Goal: Task Accomplishment & Management: Manage account settings

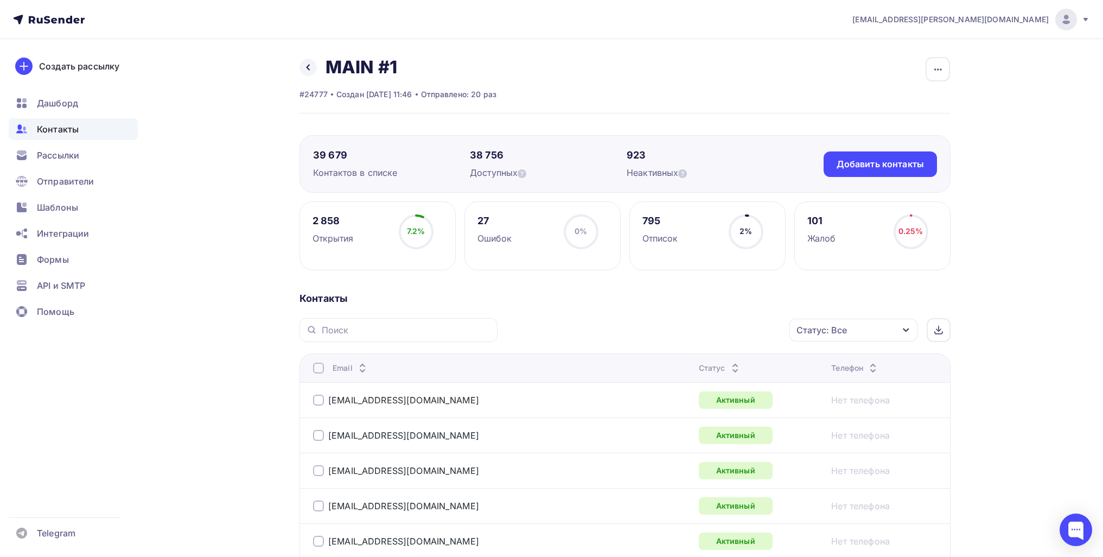
click at [95, 158] on div "Рассылки" at bounding box center [73, 155] width 129 height 22
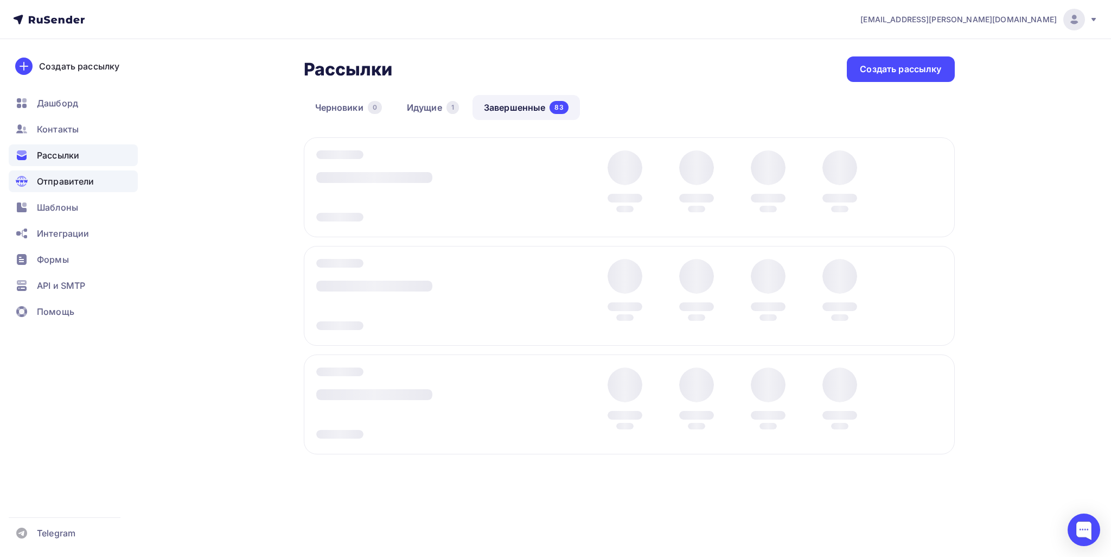
click at [87, 172] on div "Отправители" at bounding box center [73, 181] width 129 height 22
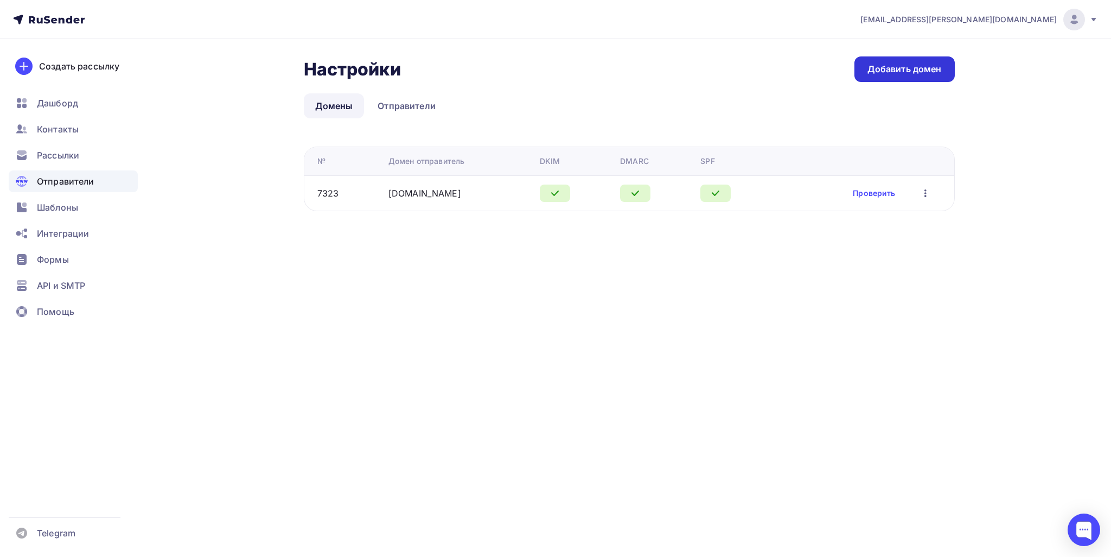
click at [897, 76] on link "Добавить домен" at bounding box center [904, 68] width 100 height 25
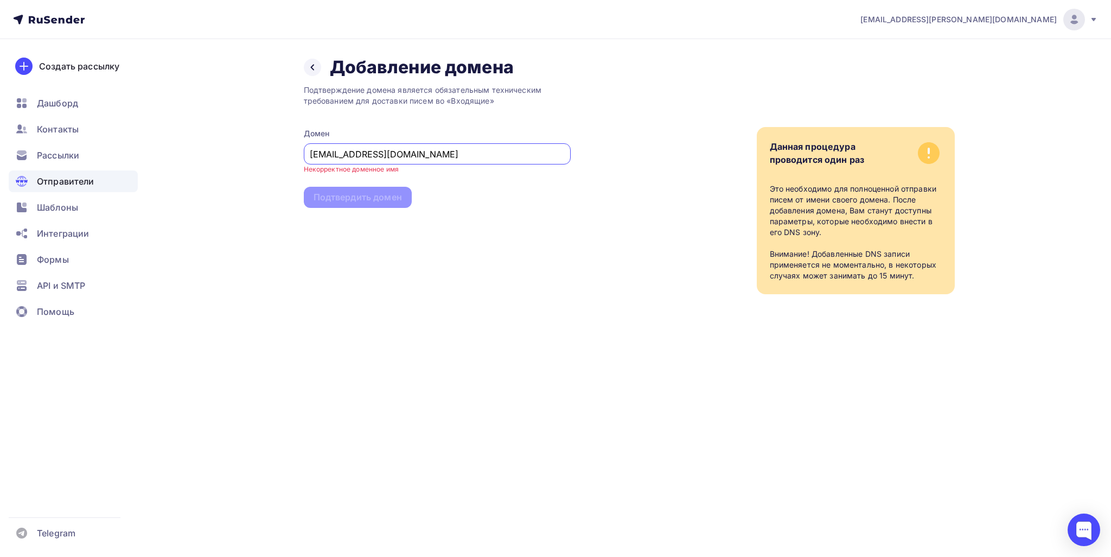
drag, startPoint x: 334, startPoint y: 150, endPoint x: 239, endPoint y: 150, distance: 95.5
click at [239, 150] on div "Назад Добавление домена Добавление домена Подтверждение домена является обязате…" at bounding box center [555, 188] width 889 height 298
click at [337, 155] on input "[EMAIL_ADDRESS][DOMAIN_NAME]" at bounding box center [437, 154] width 254 height 13
click at [334, 152] on input "[EMAIL_ADDRESS][DOMAIN_NAME]" at bounding box center [437, 154] width 254 height 13
click at [326, 152] on input "[EMAIL_ADDRESS][DOMAIN_NAME]" at bounding box center [437, 154] width 254 height 13
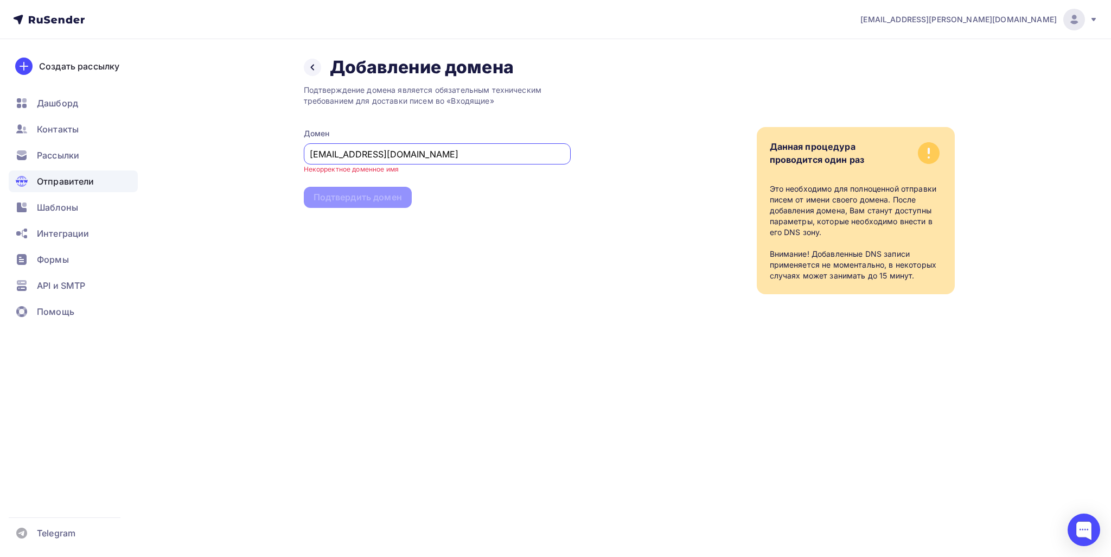
drag, startPoint x: 332, startPoint y: 153, endPoint x: 223, endPoint y: 156, distance: 108.5
click at [223, 158] on div "Назад Добавление домена Добавление домена Подтверждение домена является обязате…" at bounding box center [555, 188] width 889 height 298
type input "[DOMAIN_NAME]"
click at [349, 202] on div "Подтверждение домена является обязательным техническим требованием для доставки…" at bounding box center [437, 186] width 267 height 216
click at [349, 190] on div "Подтвердить домен" at bounding box center [358, 188] width 88 height 12
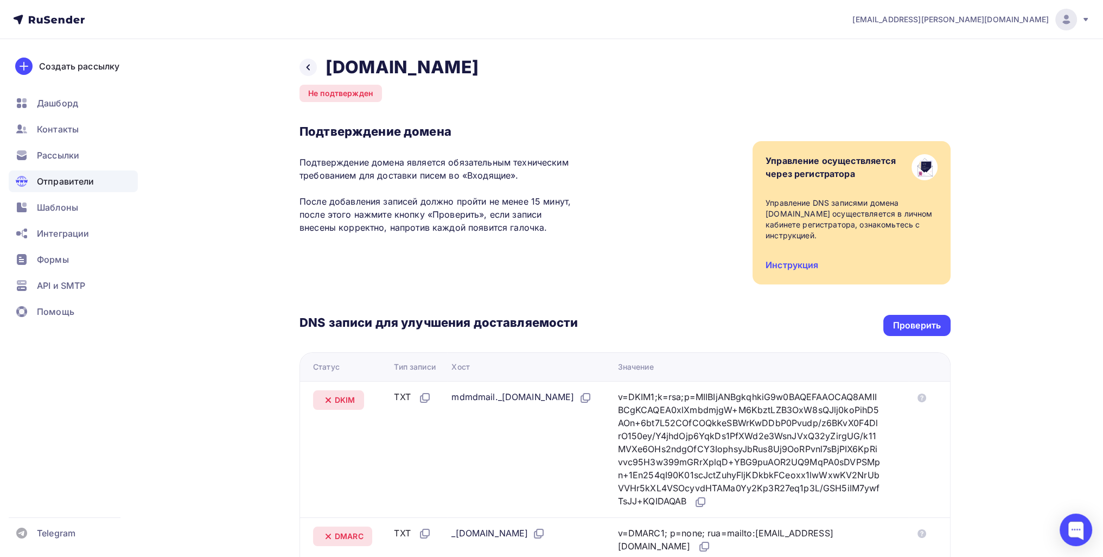
click at [676, 417] on div "v=DKIM1;k=rsa;p=MIIBIjANBgkqhkiG9w0BAQEFAAOCAQ8AMIIBCgKCAQEA0xlXmbdmjgW+M6KbztL…" at bounding box center [749, 449] width 263 height 118
click at [677, 417] on div "v=DKIM1;k=rsa;p=MIIBIjANBgkqhkiG9w0BAQEFAAOCAQ8AMIIBCgKCAQEA0xlXmbdmjgW+M6KbztL…" at bounding box center [749, 449] width 263 height 118
click at [679, 419] on div "v=DKIM1;k=rsa;p=MIIBIjANBgkqhkiG9w0BAQEFAAOCAQ8AMIIBCgKCAQEA0xlXmbdmjgW+M6KbztL…" at bounding box center [749, 449] width 263 height 118
drag, startPoint x: 679, startPoint y: 419, endPoint x: 694, endPoint y: 438, distance: 24.3
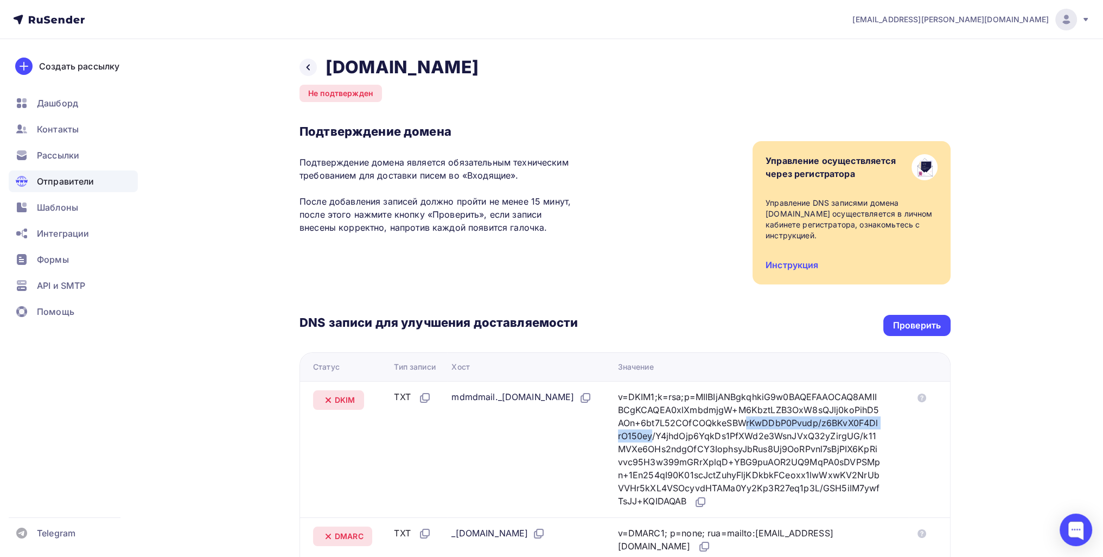
click at [680, 419] on div "v=DKIM1;k=rsa;p=MIIBIjANBgkqhkiG9w0BAQEFAAOCAQ8AMIIBCgKCAQEA0xlXmbdmjgW+M6KbztL…" at bounding box center [749, 449] width 263 height 118
click at [719, 508] on td "v=DKIM1;k=rsa;p=MIIBIjANBgkqhkiG9w0BAQEFAAOCAQ8AMIIBCgKCAQEA0xlXmbdmjgW+M6KbztL…" at bounding box center [760, 449] width 295 height 136
click at [707, 504] on icon at bounding box center [700, 501] width 13 height 13
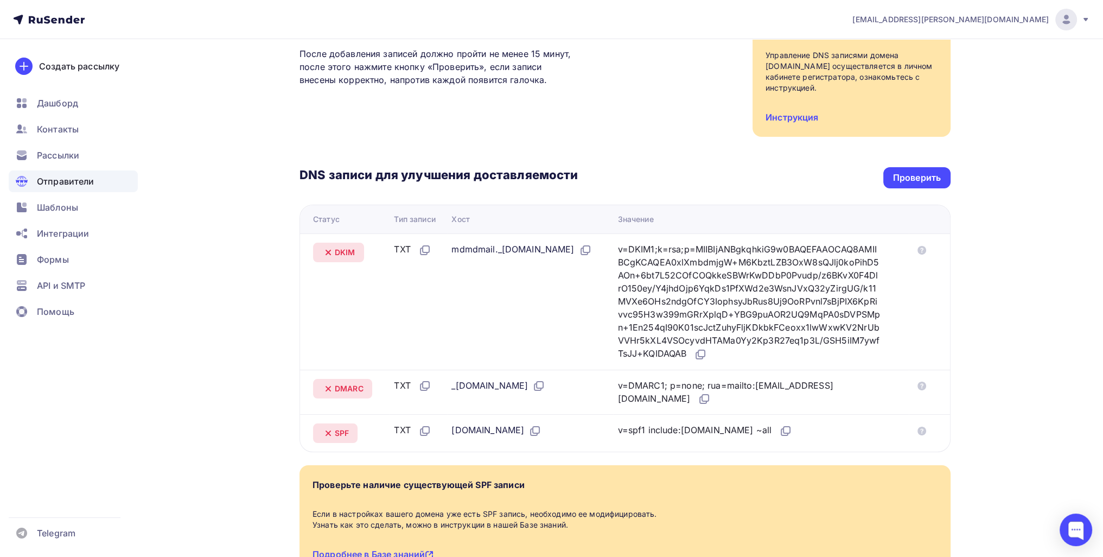
scroll to position [163, 0]
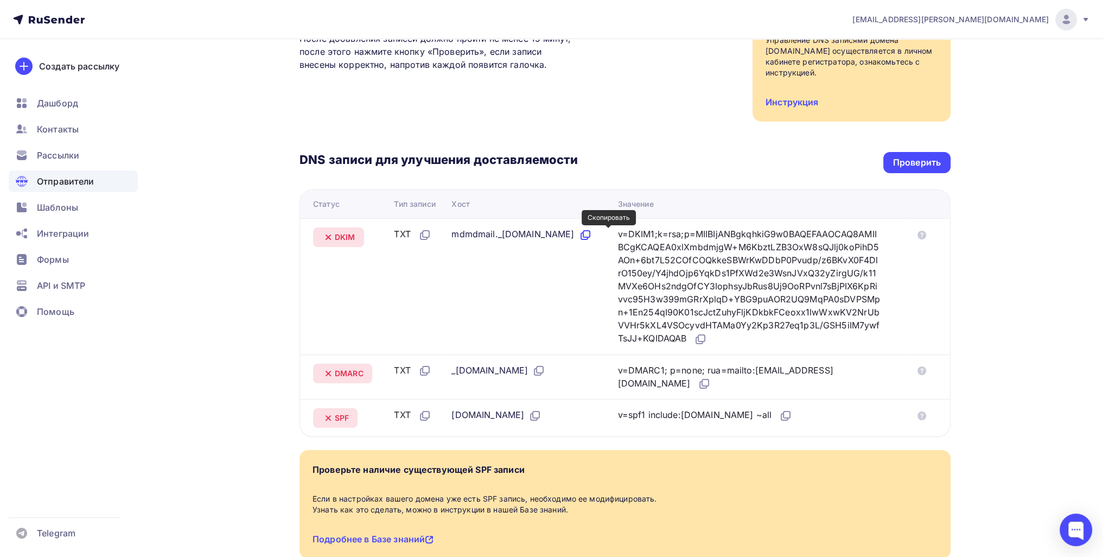
click at [592, 234] on icon at bounding box center [585, 234] width 13 height 13
click at [698, 380] on icon at bounding box center [704, 383] width 13 height 13
click at [543, 369] on icon at bounding box center [538, 370] width 13 height 13
click at [783, 414] on icon at bounding box center [786, 414] width 7 height 7
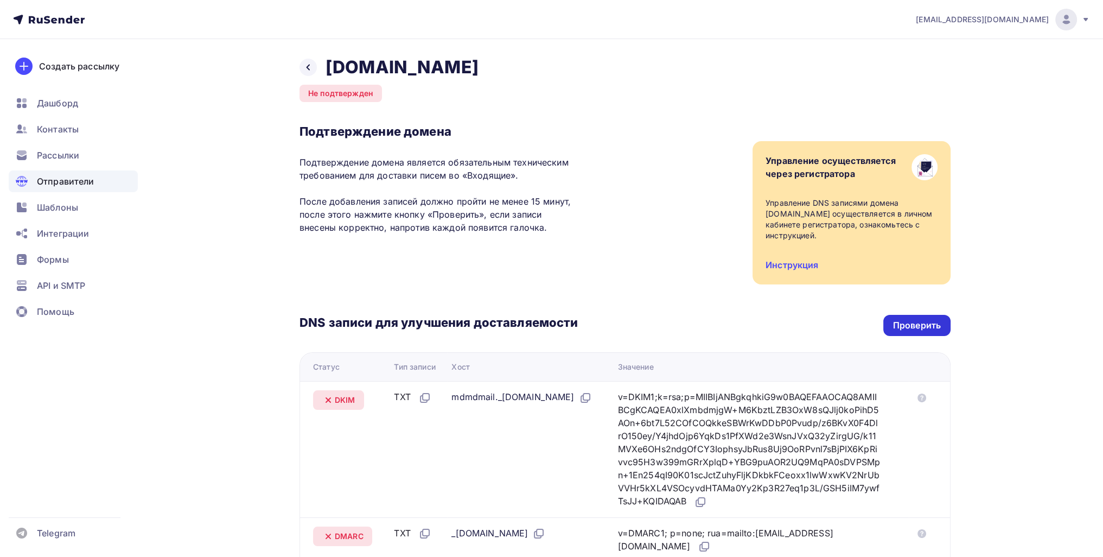
click at [905, 321] on div "Проверить" at bounding box center [917, 325] width 48 height 12
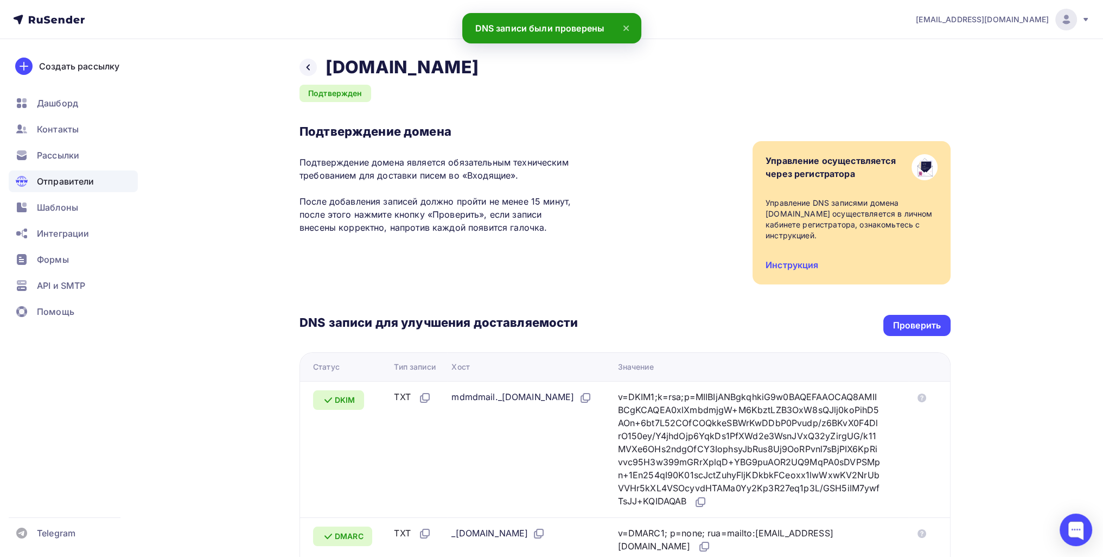
click at [299, 63] on div "Назад [DOMAIN_NAME]" at bounding box center [388, 67] width 179 height 22
copy h2 "[DOMAIN_NAME]"
drag, startPoint x: 430, startPoint y: 69, endPoint x: 321, endPoint y: 63, distance: 108.6
click at [321, 63] on div "Назад [DOMAIN_NAME] Подтвержден Подтверждение домена Подтверждение домена являе…" at bounding box center [624, 401] width 651 height 691
click at [310, 69] on icon at bounding box center [308, 67] width 9 height 9
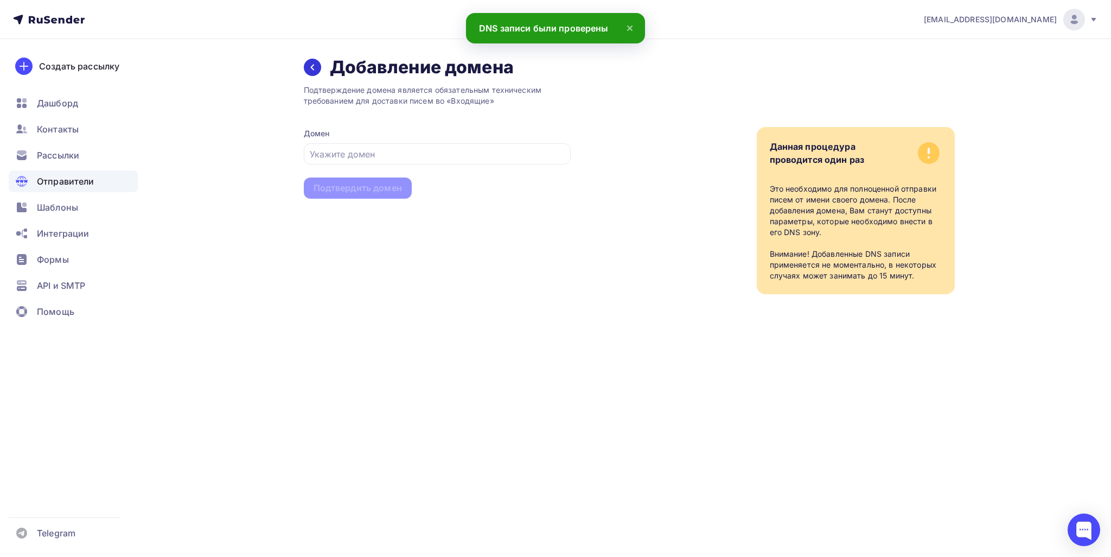
click at [312, 71] on icon at bounding box center [312, 67] width 9 height 9
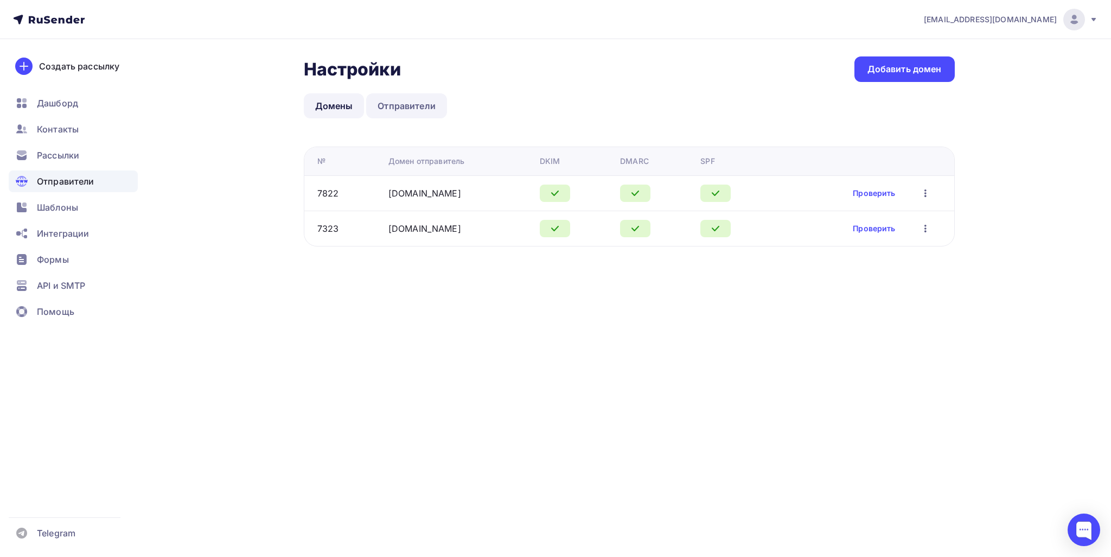
click at [402, 98] on link "Отправители" at bounding box center [406, 105] width 81 height 25
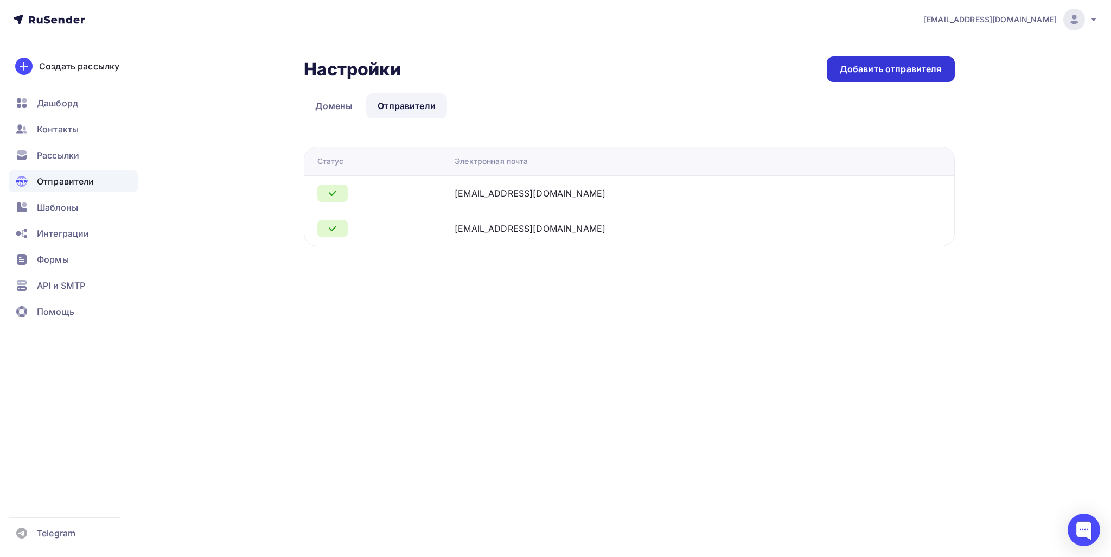
click at [867, 73] on div "Добавить отправителя" at bounding box center [891, 69] width 102 height 12
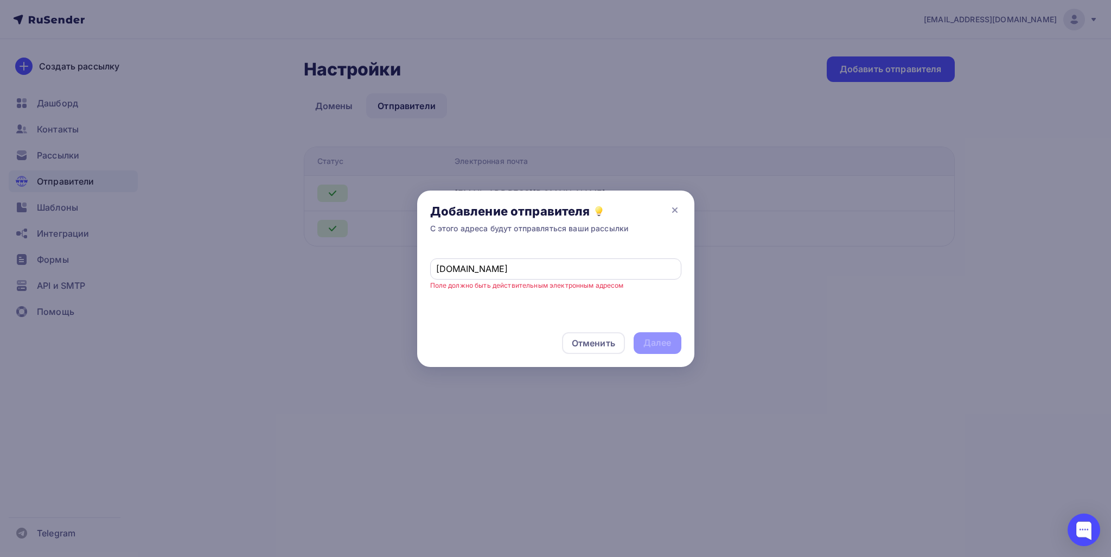
click at [432, 264] on div "[DOMAIN_NAME]" at bounding box center [555, 268] width 251 height 21
click at [438, 267] on input "[DOMAIN_NAME]" at bounding box center [555, 268] width 239 height 13
paste input "info@"
type input "[EMAIL_ADDRESS][DOMAIN_NAME]"
click at [650, 344] on div "Далее" at bounding box center [657, 342] width 28 height 12
